Goal: Task Accomplishment & Management: Use online tool/utility

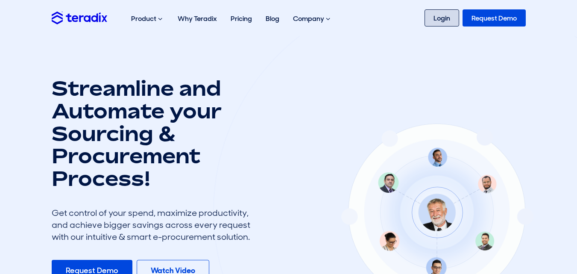
click at [431, 19] on link "Login" at bounding box center [442, 17] width 35 height 17
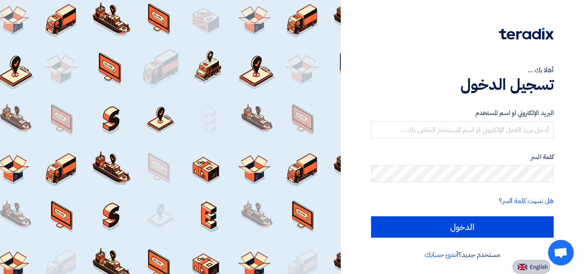
click at [525, 264] on img at bounding box center [521, 267] width 9 height 6
type input "Sign in"
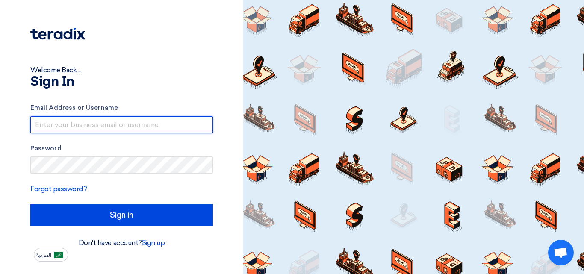
drag, startPoint x: 88, startPoint y: 132, endPoint x: 89, endPoint y: 123, distance: 9.1
click at [88, 126] on input "text" at bounding box center [121, 124] width 182 height 17
type input "mubbashar@itbutler.sa"
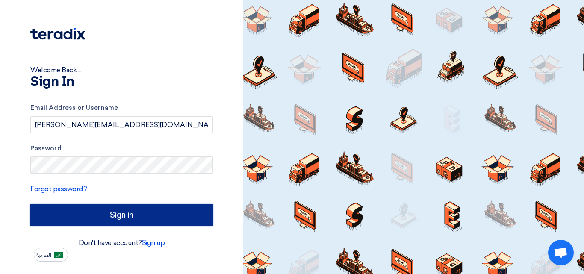
click at [135, 213] on input "Sign in" at bounding box center [121, 214] width 182 height 21
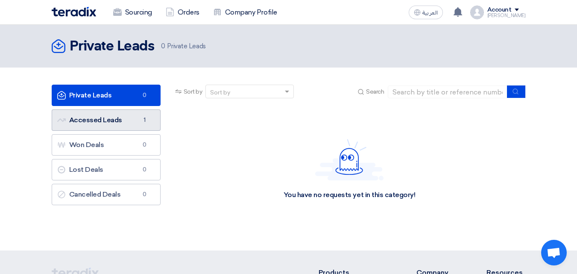
click at [115, 122] on link "Accessed Leads Accessed Leads 1" at bounding box center [106, 119] width 109 height 21
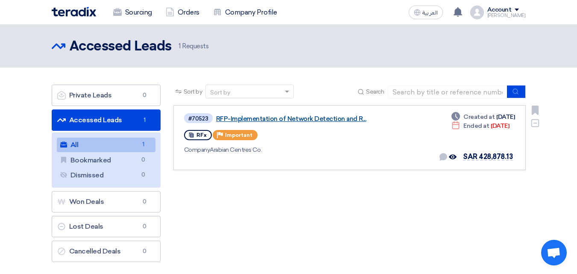
click at [317, 117] on link "RFP-Implementation of Network Detection and R..." at bounding box center [323, 119] width 214 height 8
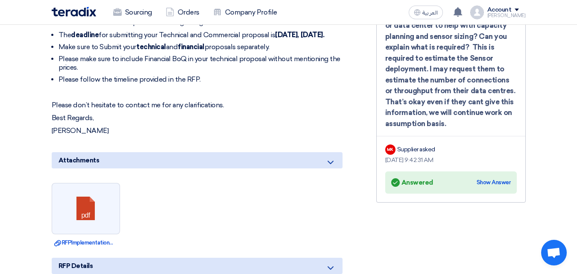
scroll to position [470, 0]
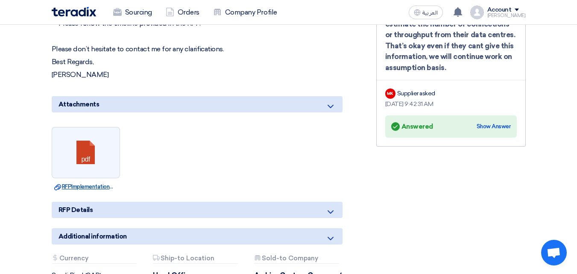
click at [101, 184] on link "Download file RFPImplementation_of_NDR_technologyDarktrace.pdf" at bounding box center [85, 186] width 63 height 9
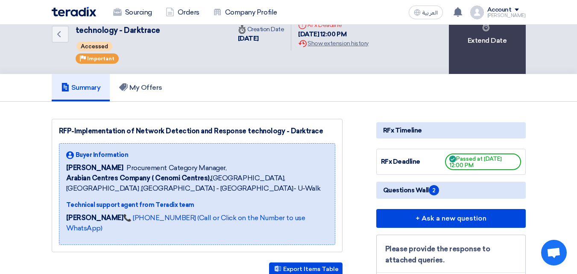
scroll to position [29, 0]
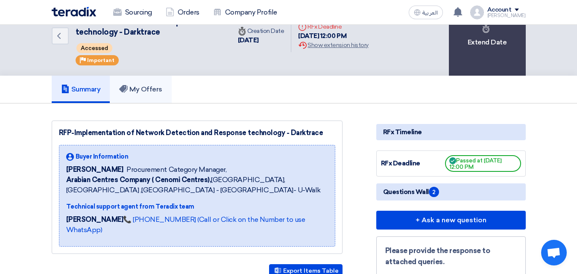
click at [150, 94] on link "My Offers" at bounding box center [141, 89] width 62 height 27
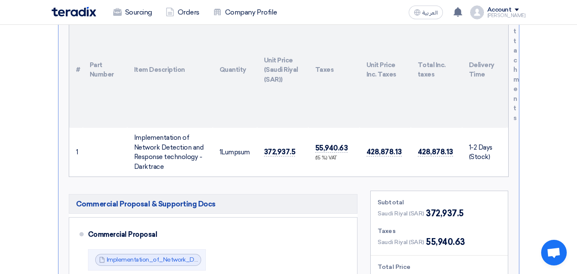
scroll to position [242, 0]
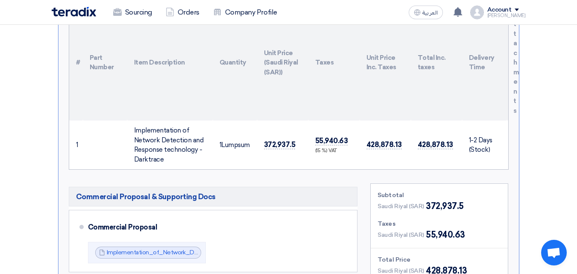
drag, startPoint x: 167, startPoint y: 157, endPoint x: 130, endPoint y: 132, distance: 44.7
click at [130, 132] on td "Implementation of Network Detection and Response technology - Darktrace" at bounding box center [169, 144] width 85 height 49
copy div "Implementation of Network Detection and Response technology - Darktrace"
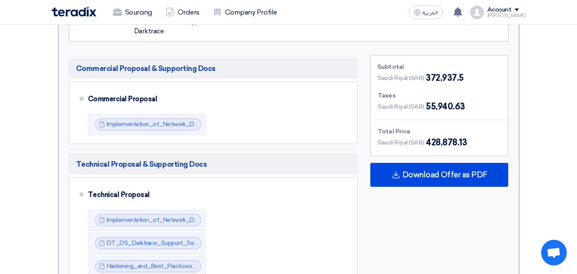
scroll to position [328, 0]
